Goal: Find specific page/section: Find specific page/section

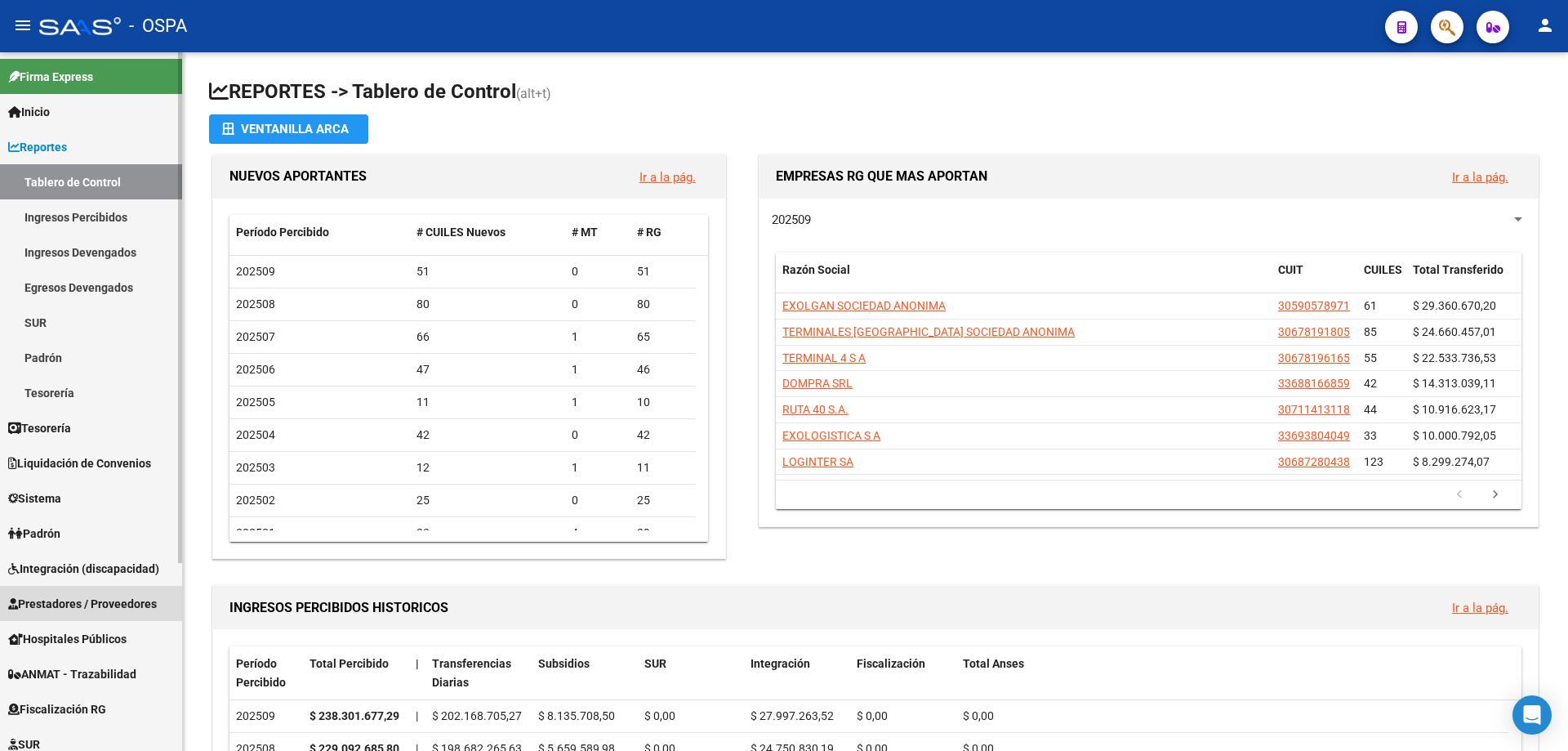
click at [32, 600] on span "Prestadores / Proveedores" at bounding box center [83, 603] width 148 height 18
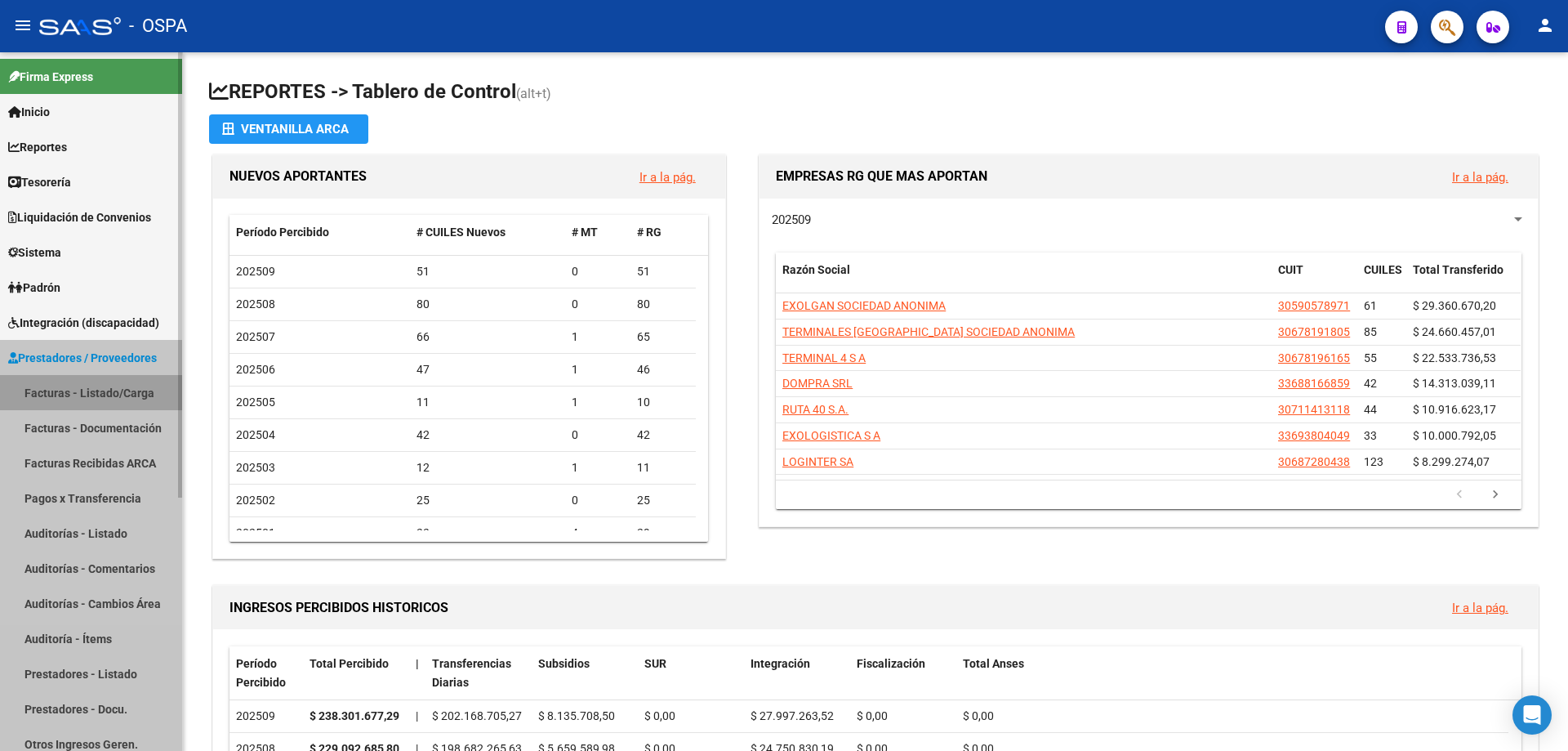
click at [47, 394] on link "Facturas - Listado/Carga" at bounding box center [91, 392] width 183 height 35
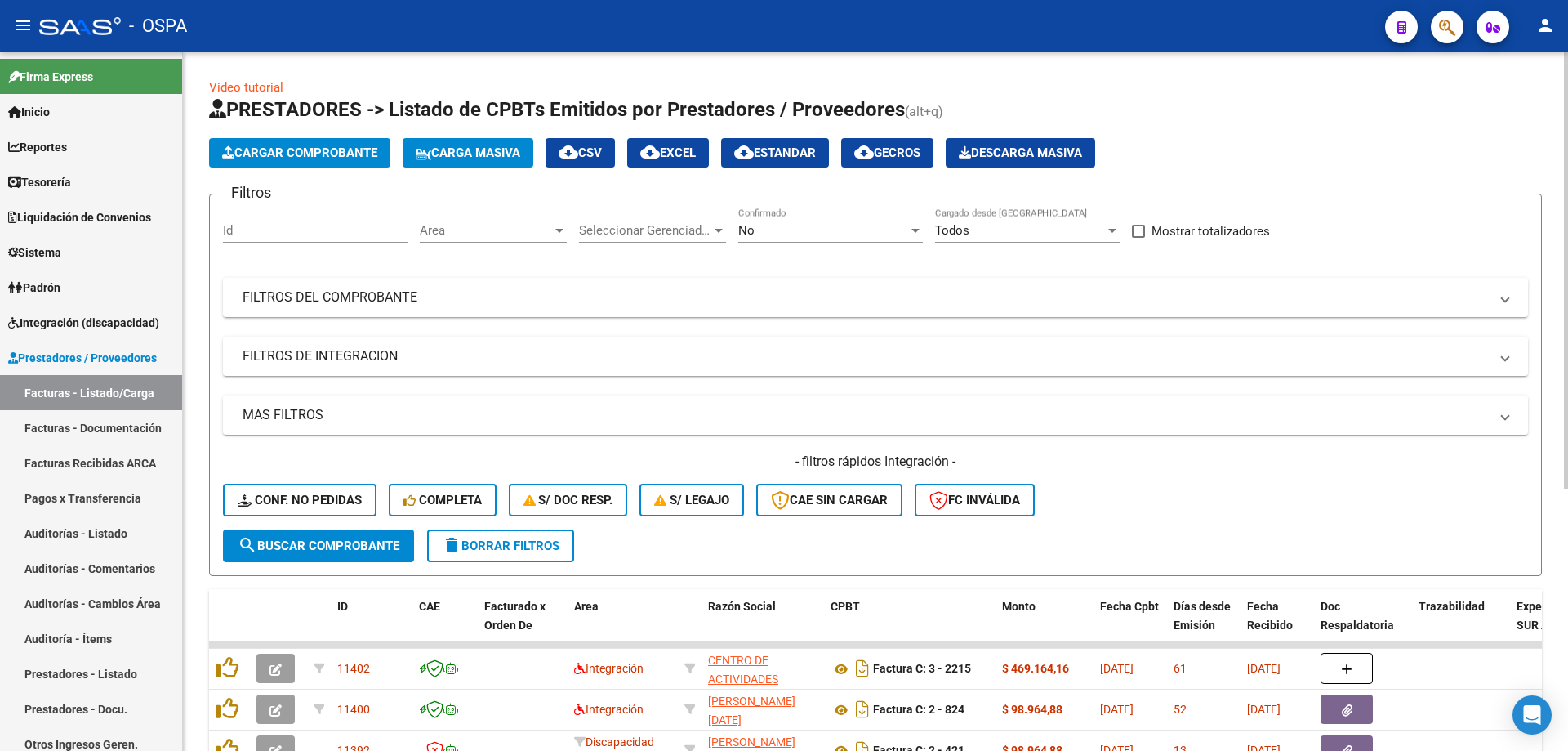
click at [493, 221] on div "Area Area" at bounding box center [494, 224] width 147 height 35
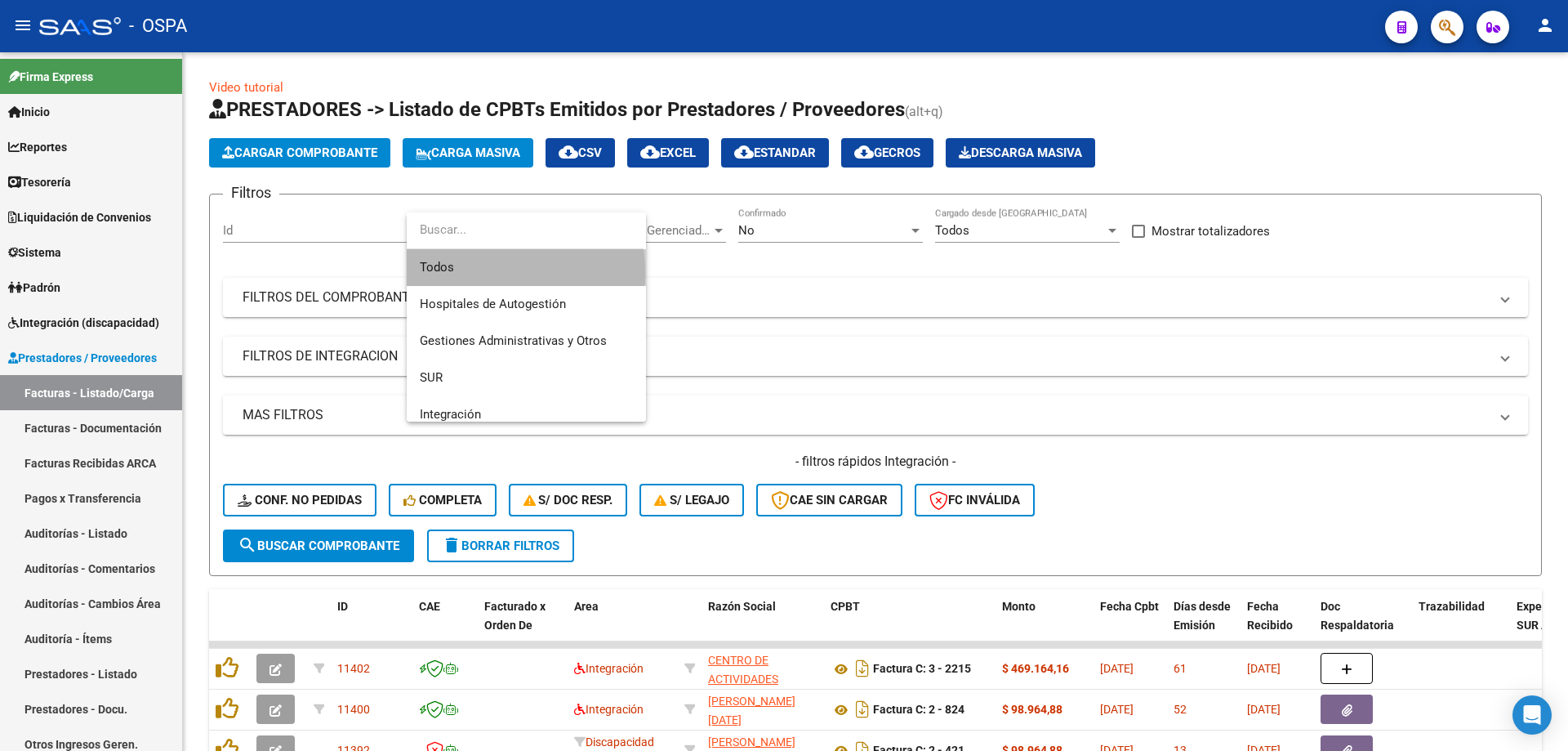
click at [484, 273] on span "Todos" at bounding box center [527, 267] width 213 height 37
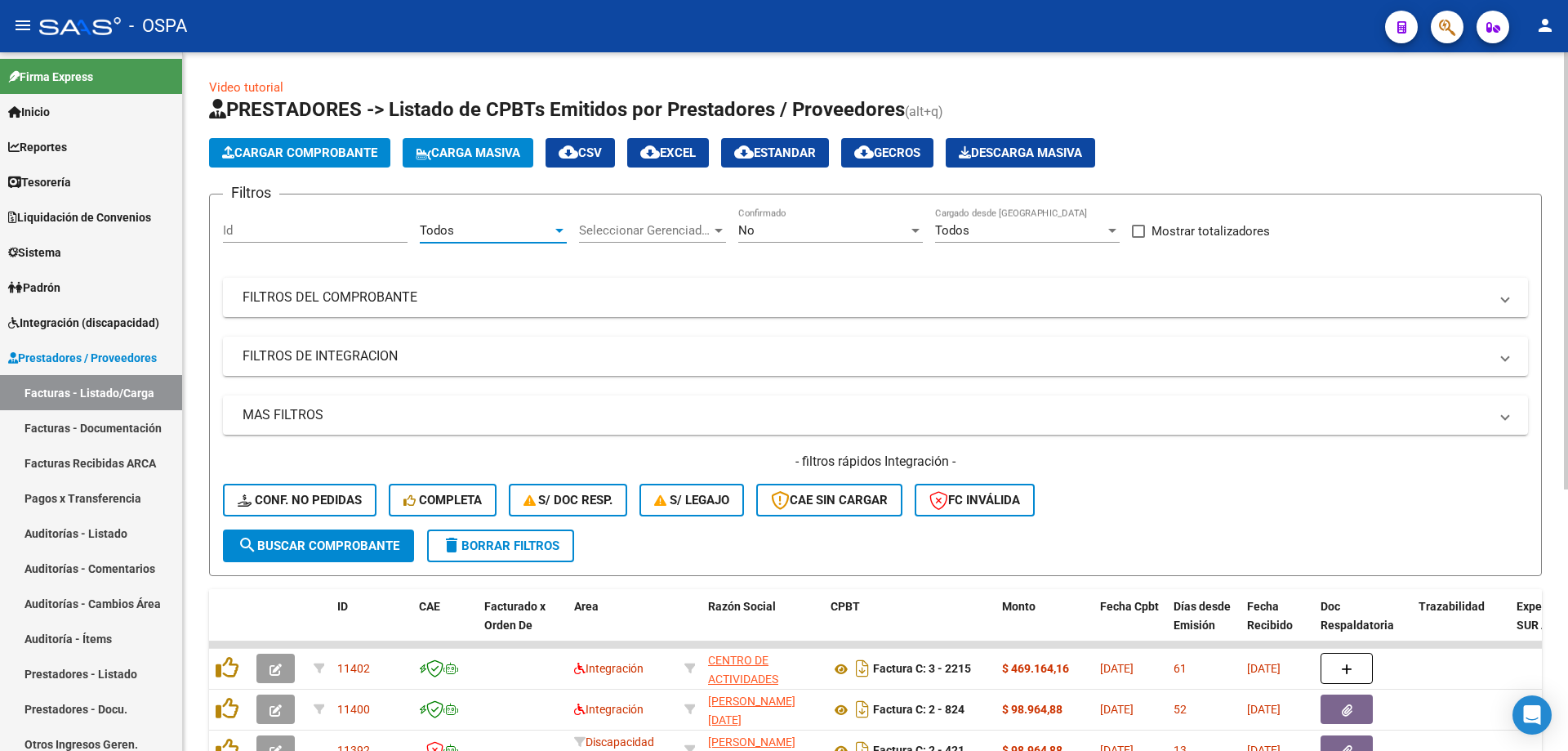
click at [632, 237] on span "Seleccionar Gerenciador" at bounding box center [645, 230] width 132 height 14
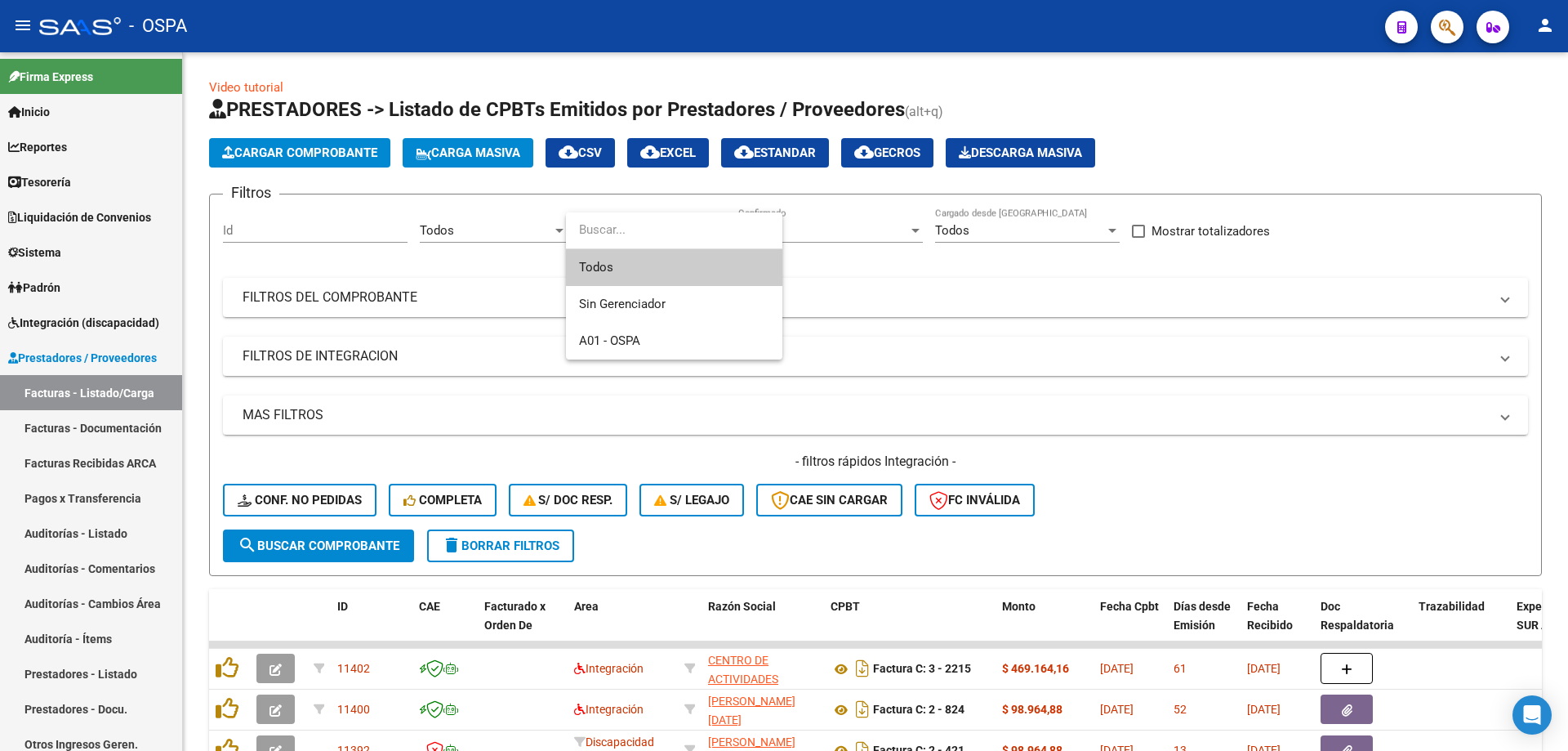
click at [639, 262] on span "Todos" at bounding box center [674, 267] width 190 height 37
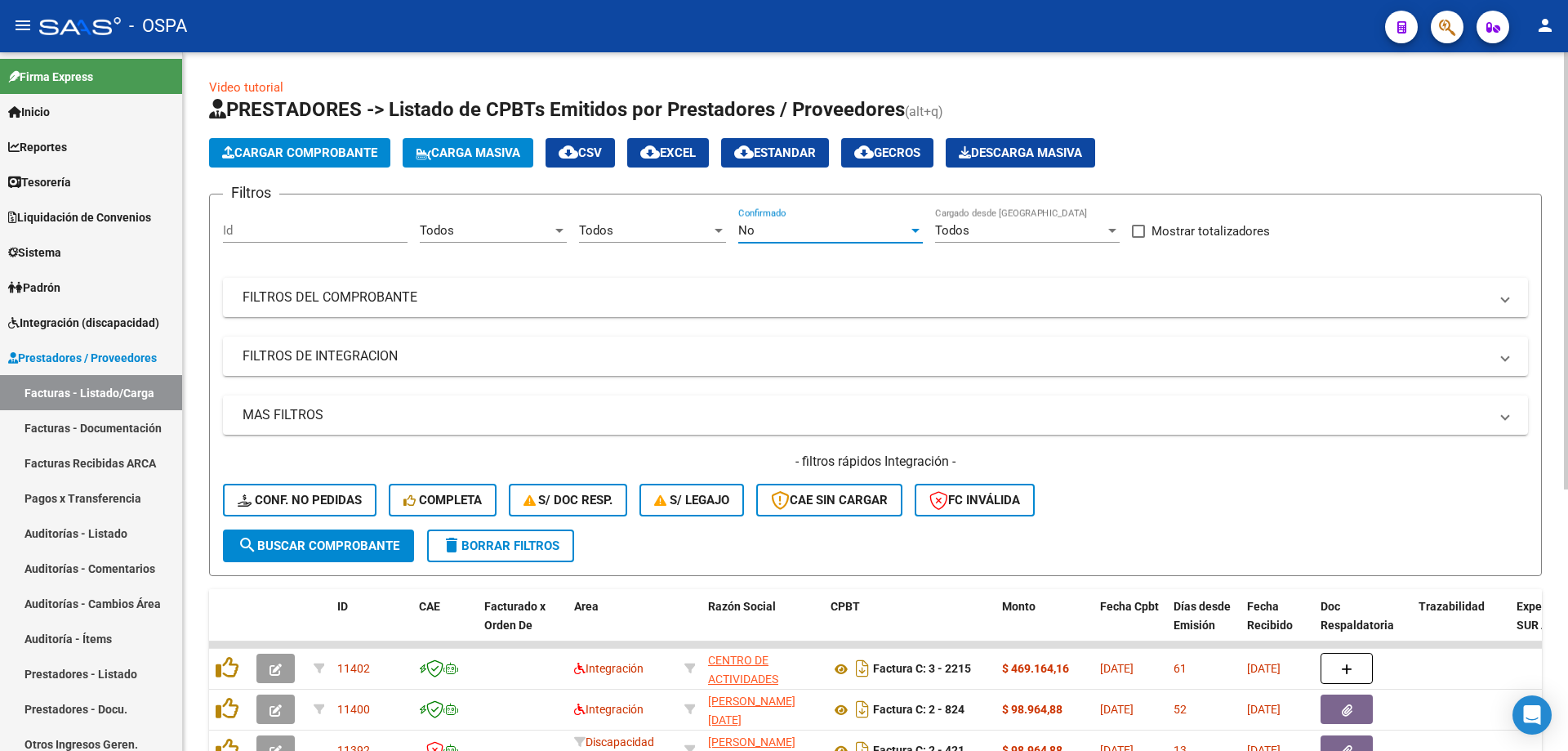
click at [823, 234] on div "No" at bounding box center [823, 230] width 170 height 14
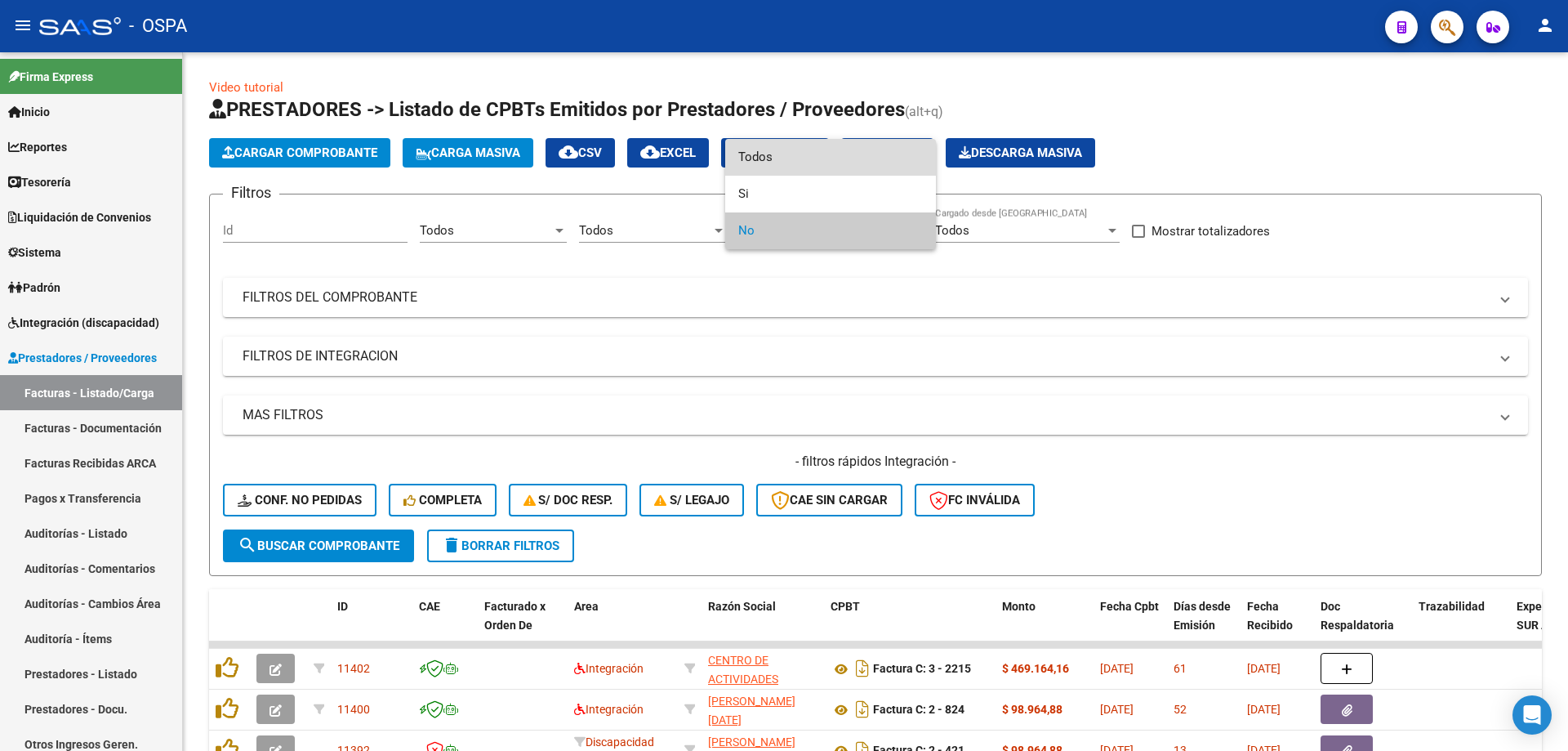
click at [827, 163] on span "Todos" at bounding box center [831, 157] width 184 height 37
